Goal: Find specific fact: Find specific fact

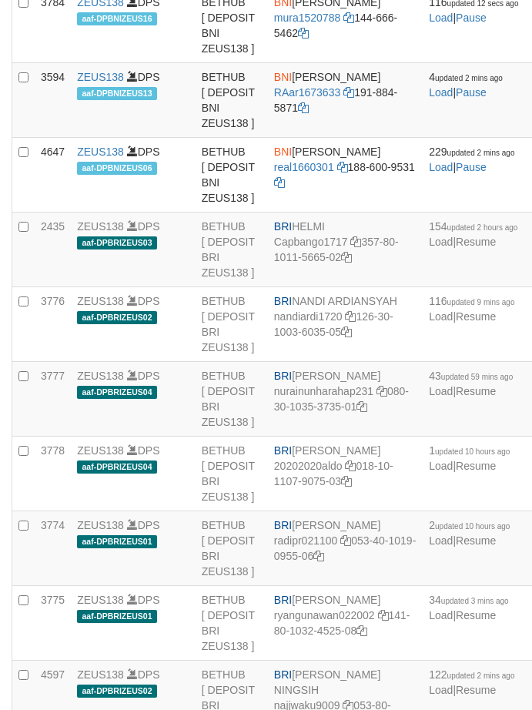
scroll to position [2465, 0]
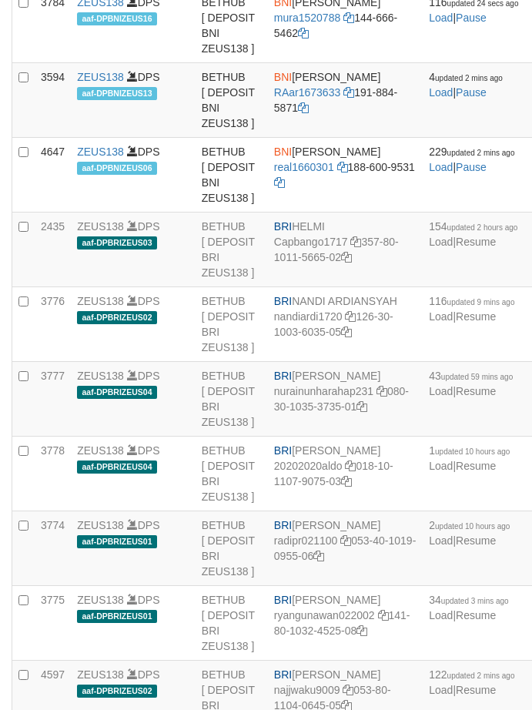
scroll to position [2465, 0]
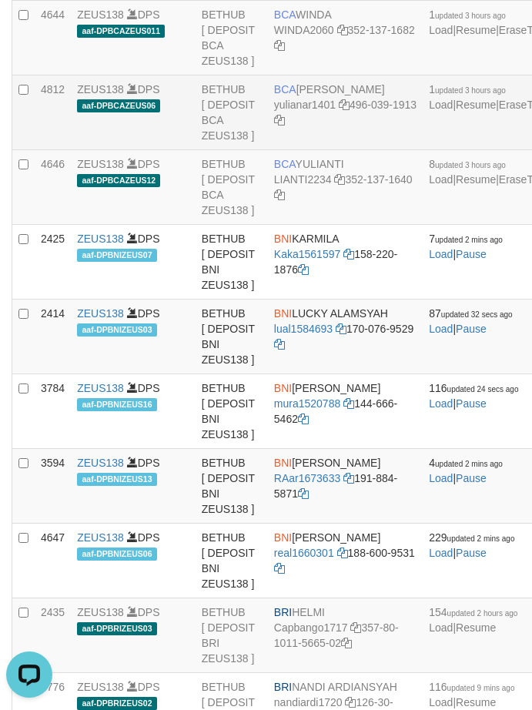
scroll to position [2839, 0]
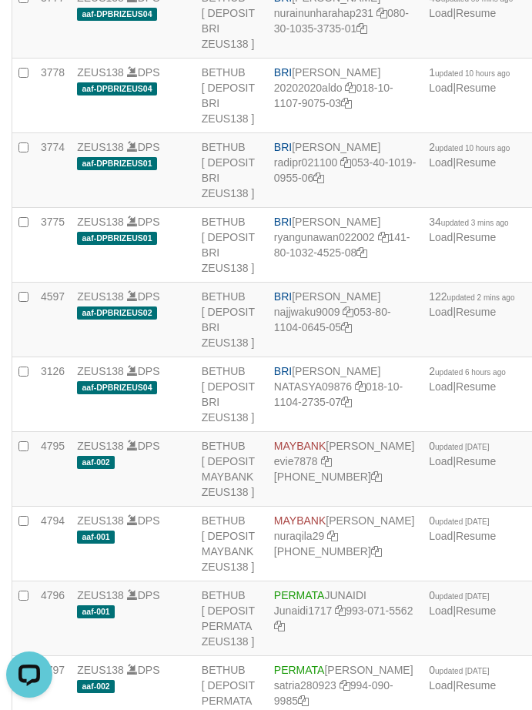
copy td "BRI NANDI ARDIANSYAH"
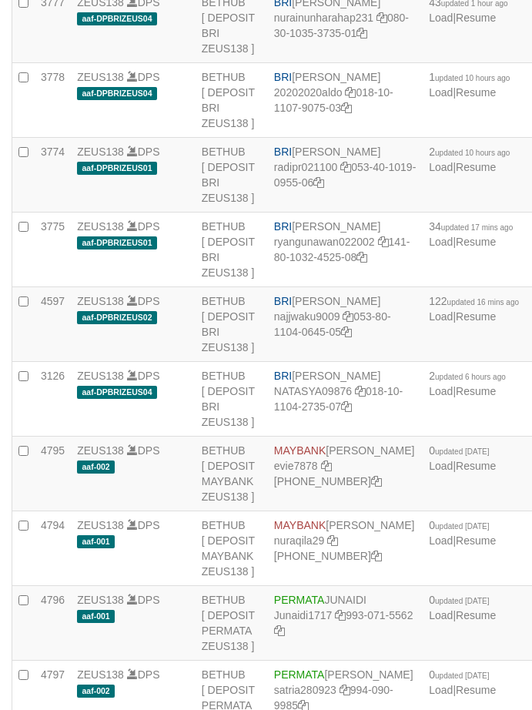
scroll to position [2839, 0]
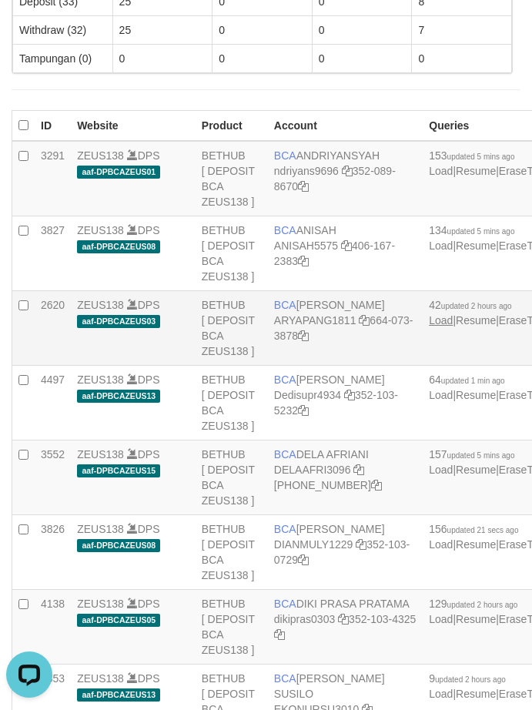
scroll to position [292, 0]
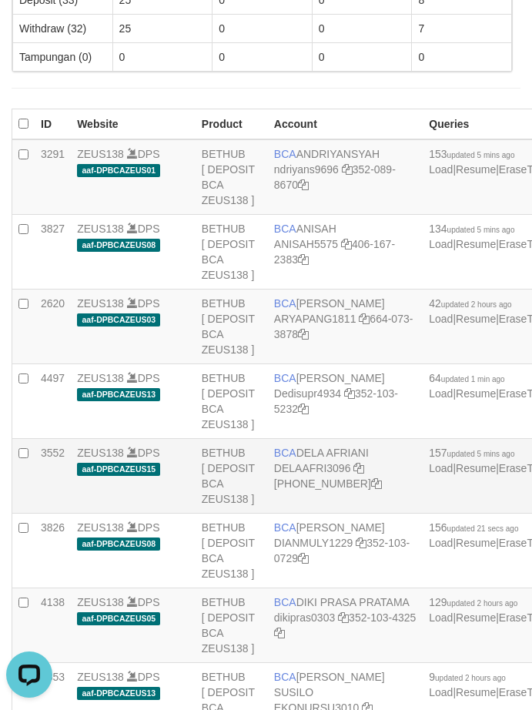
click at [276, 459] on span "BCA" at bounding box center [285, 453] width 22 height 12
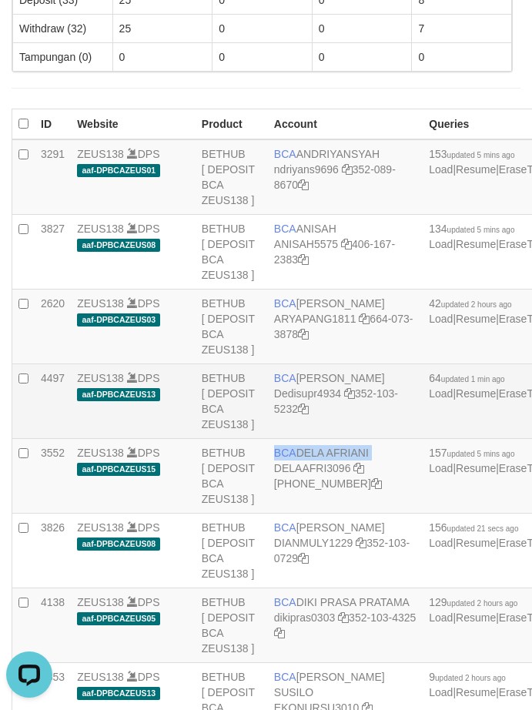
copy td "BCA DELA AFRIANI"
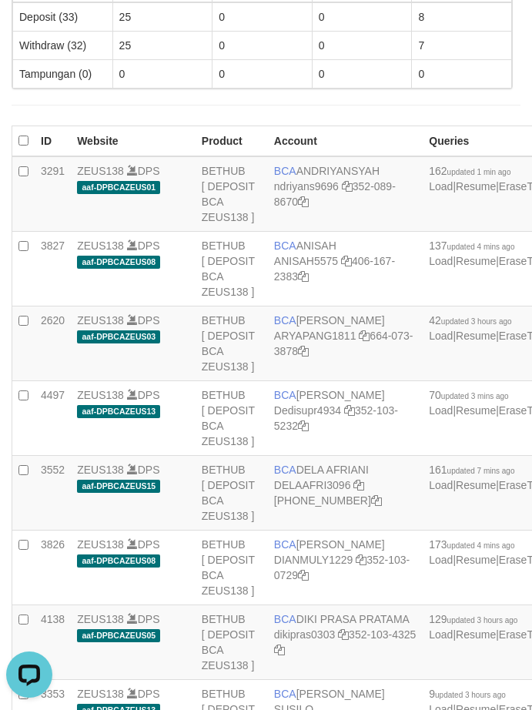
scroll to position [3215, 0]
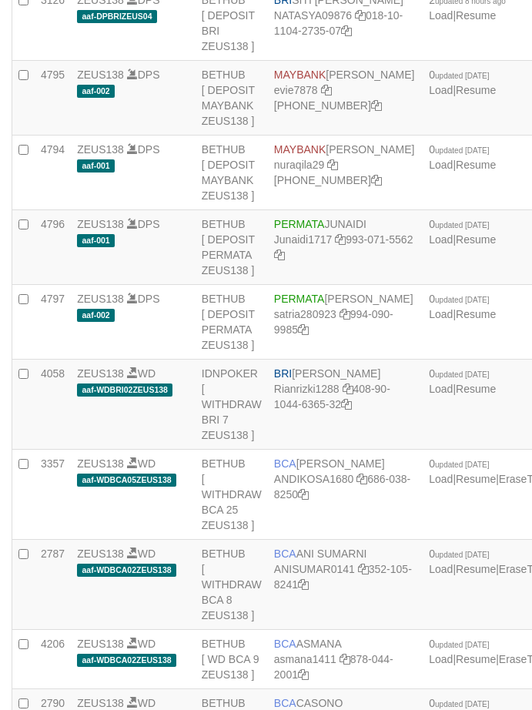
scroll to position [3133, 0]
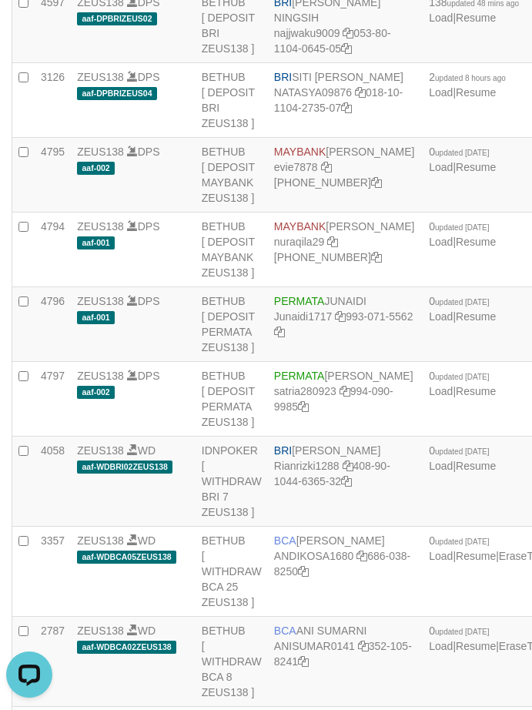
copy td "BRI REVALDO SAGITA"
